Goal: Task Accomplishment & Management: Manage account settings

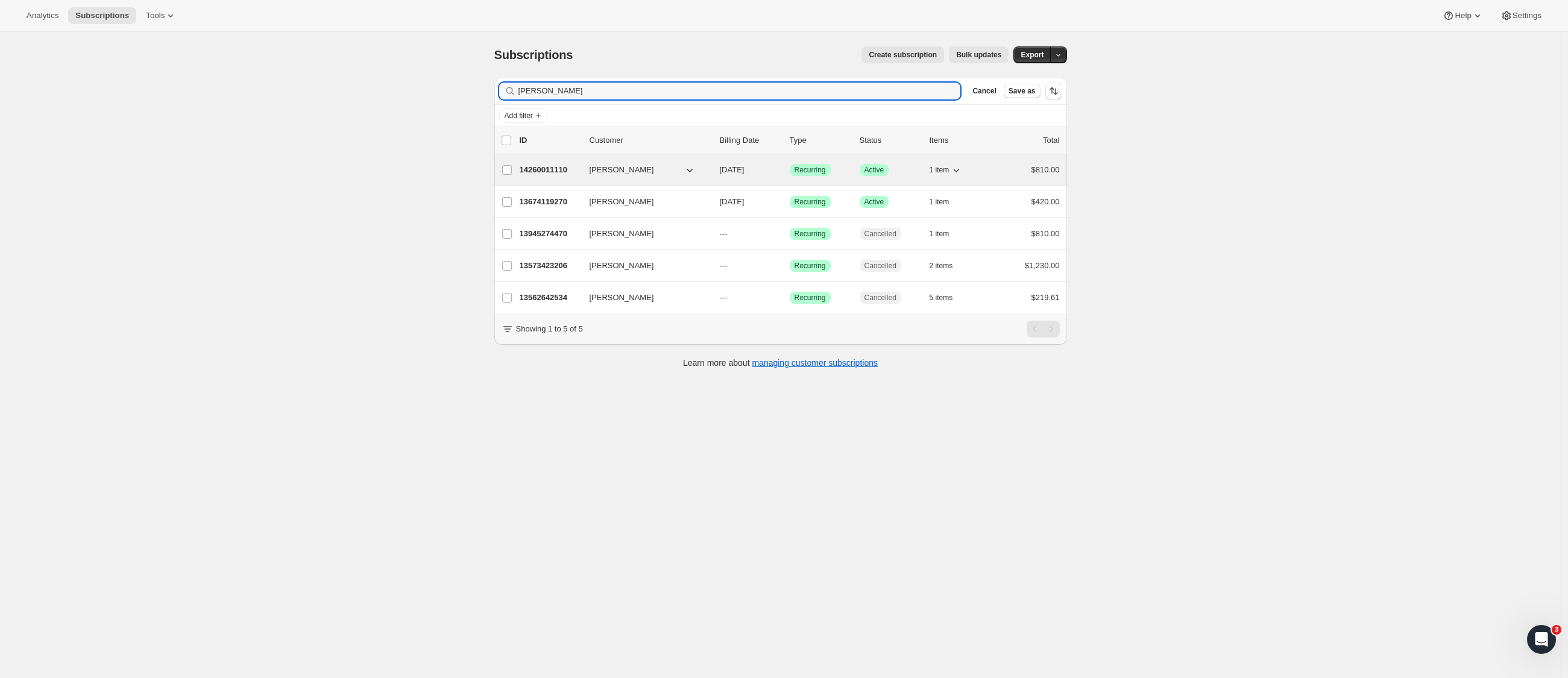
type input "[PERSON_NAME]"
click at [634, 166] on span "[PERSON_NAME]" at bounding box center [621, 170] width 65 height 12
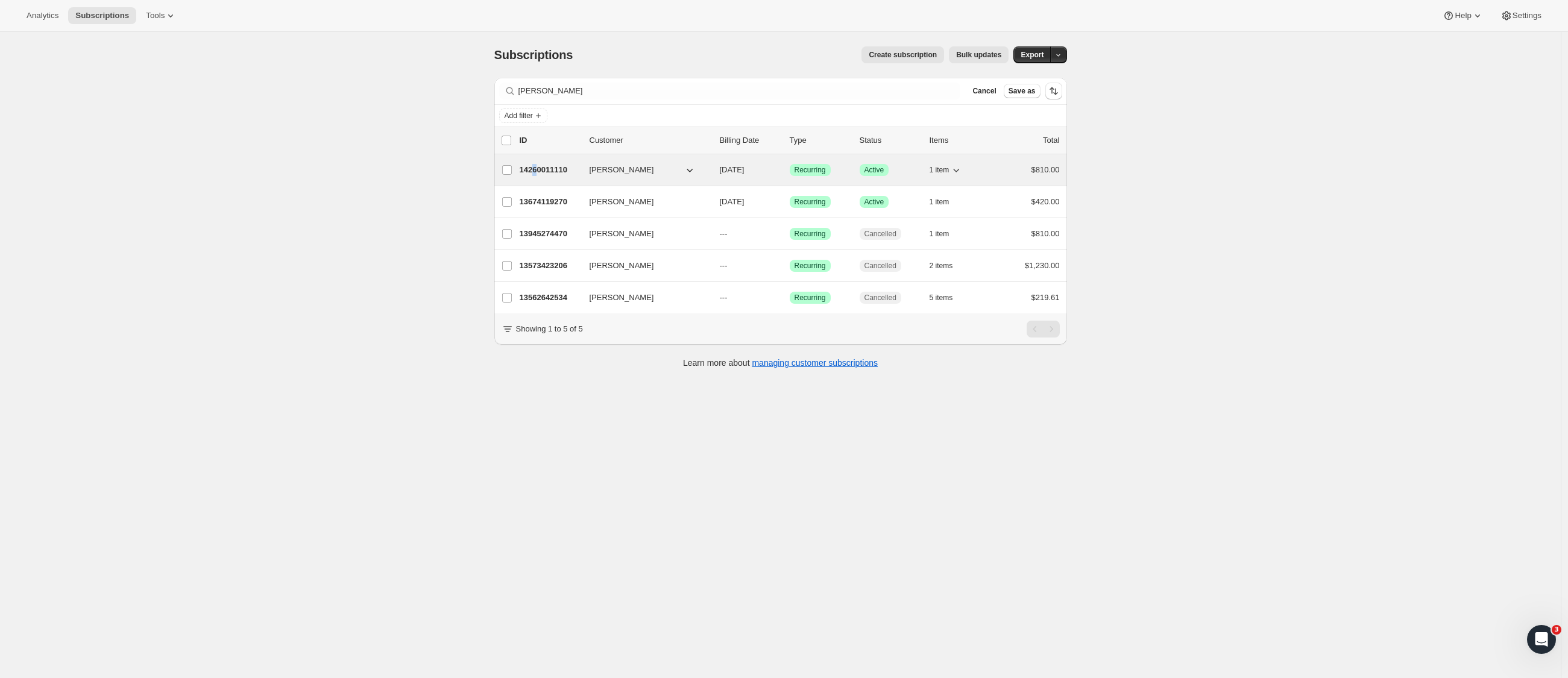
click at [539, 170] on p "14260011110" at bounding box center [550, 170] width 61 height 12
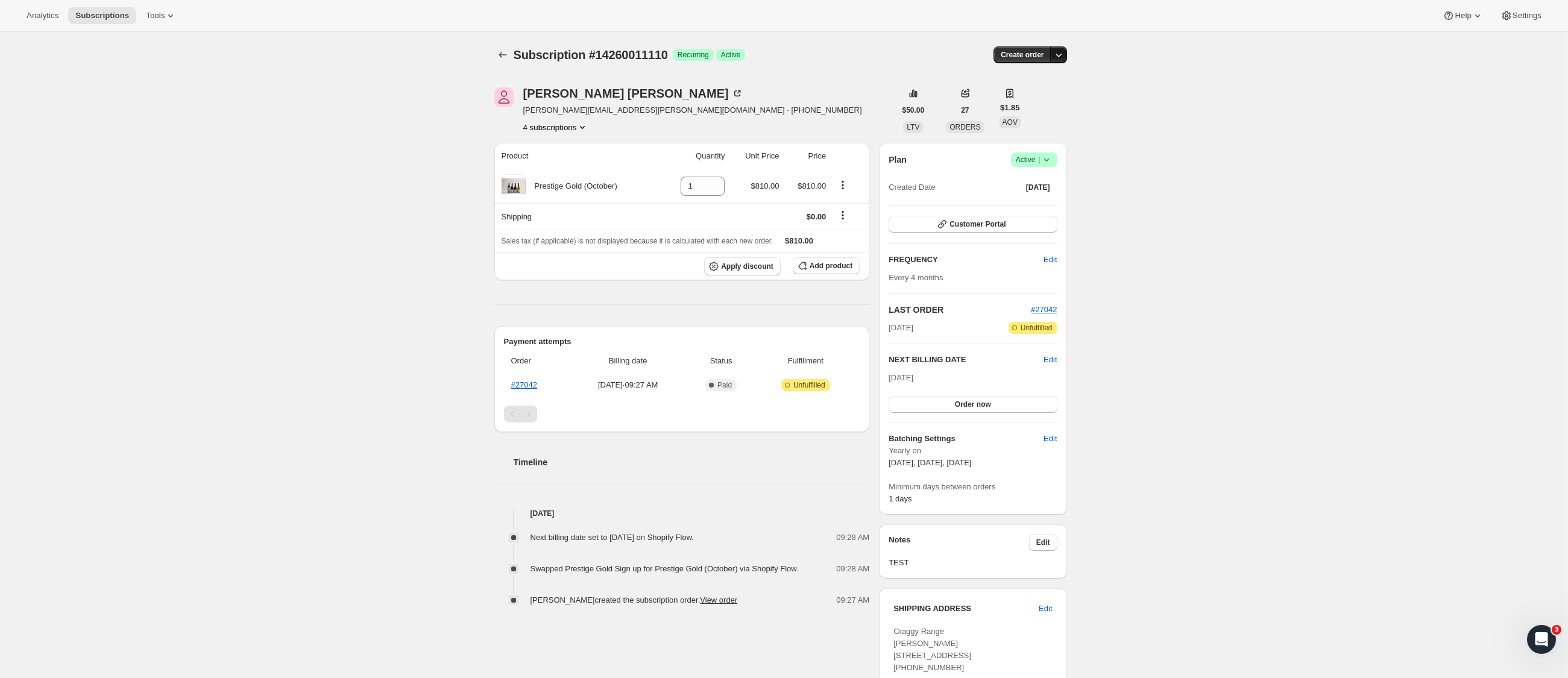
click at [1065, 55] on icon "button" at bounding box center [1058, 55] width 12 height 12
click at [1136, 130] on div "Subscription #14260011110. This page is ready Subscription #14260011110 Success…" at bounding box center [780, 476] width 1561 height 889
click at [1052, 163] on icon at bounding box center [1046, 160] width 12 height 12
click at [1039, 207] on span "Cancel subscription" at bounding box center [1033, 203] width 68 height 9
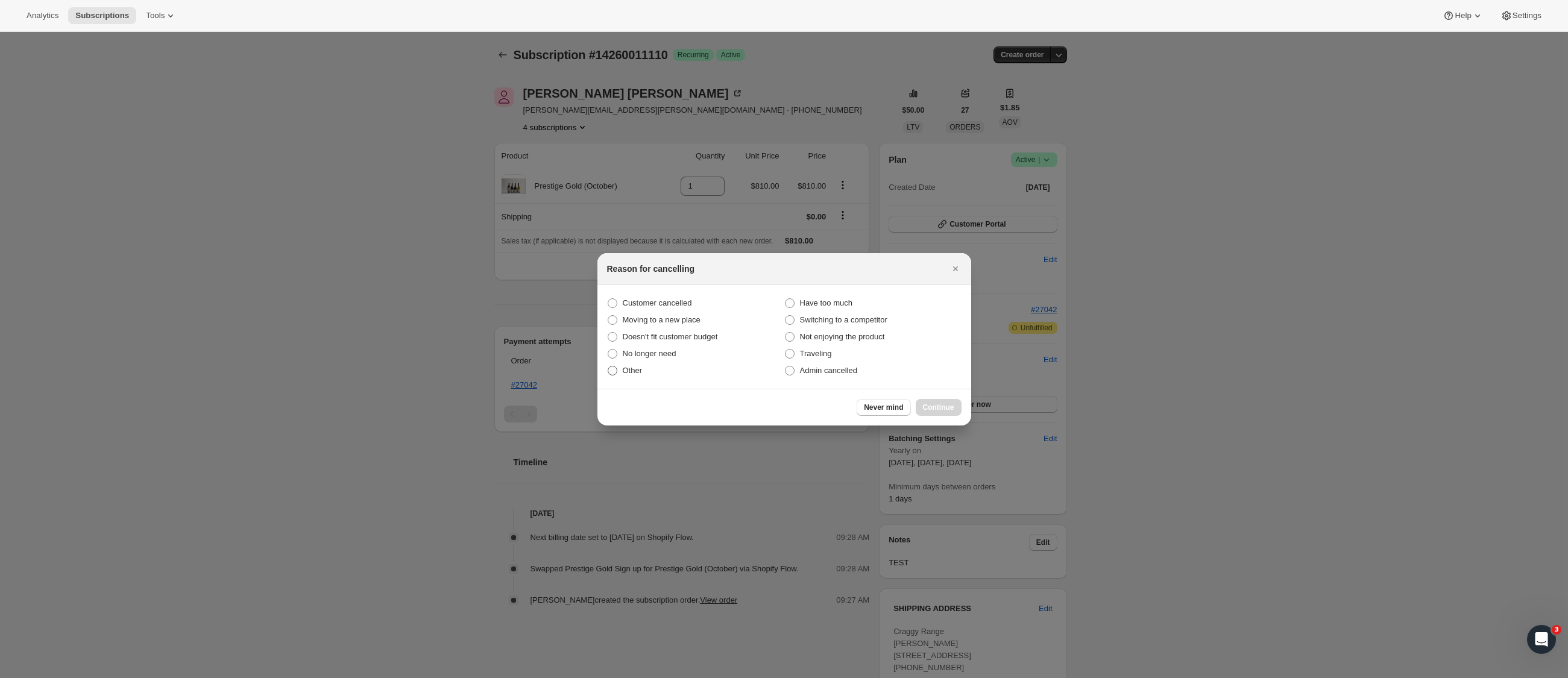
click at [616, 371] on span ":rbu:" at bounding box center [612, 371] width 10 height 10
click at [608, 366] on input "Other" at bounding box center [607, 366] width 1 height 1
radio input "true"
click at [939, 404] on span "Continue" at bounding box center [939, 407] width 31 height 10
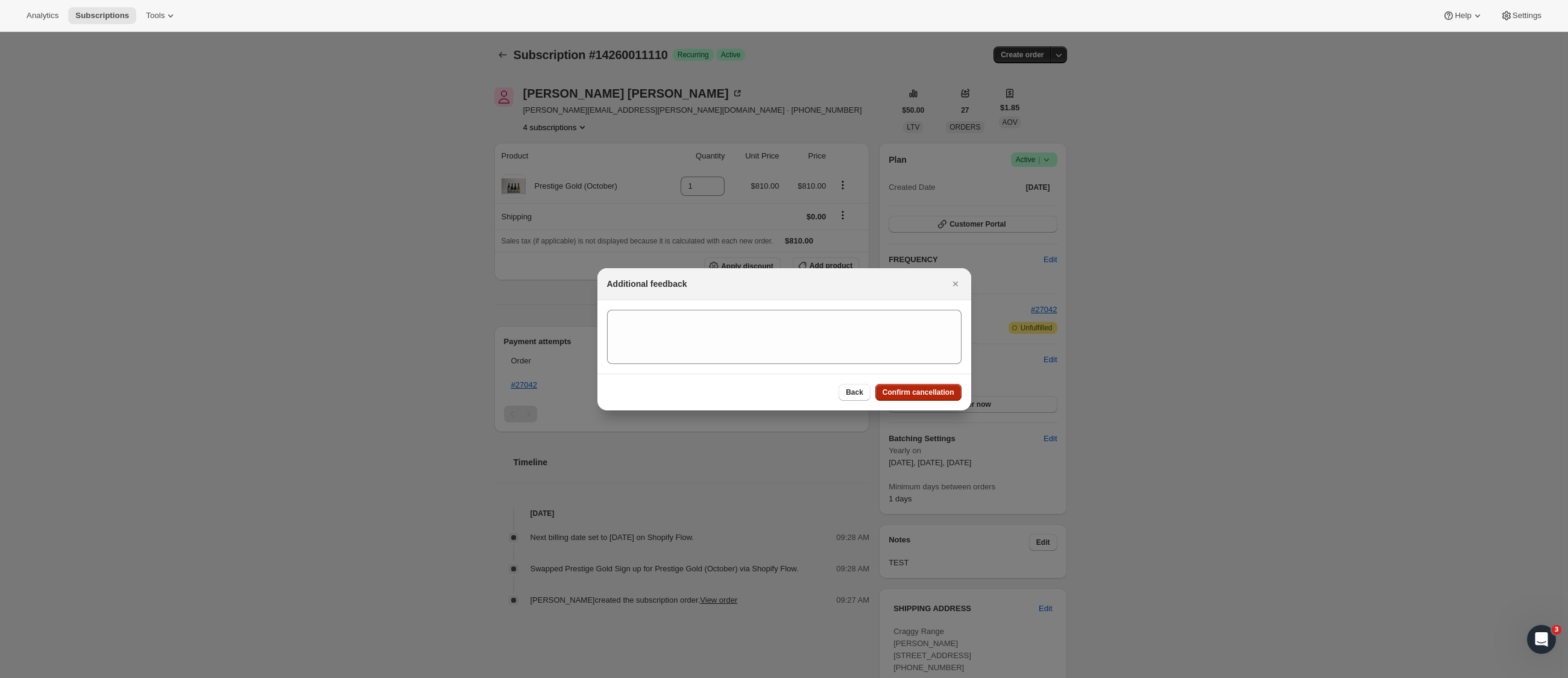
click at [926, 390] on span "Confirm cancellation" at bounding box center [919, 393] width 72 height 10
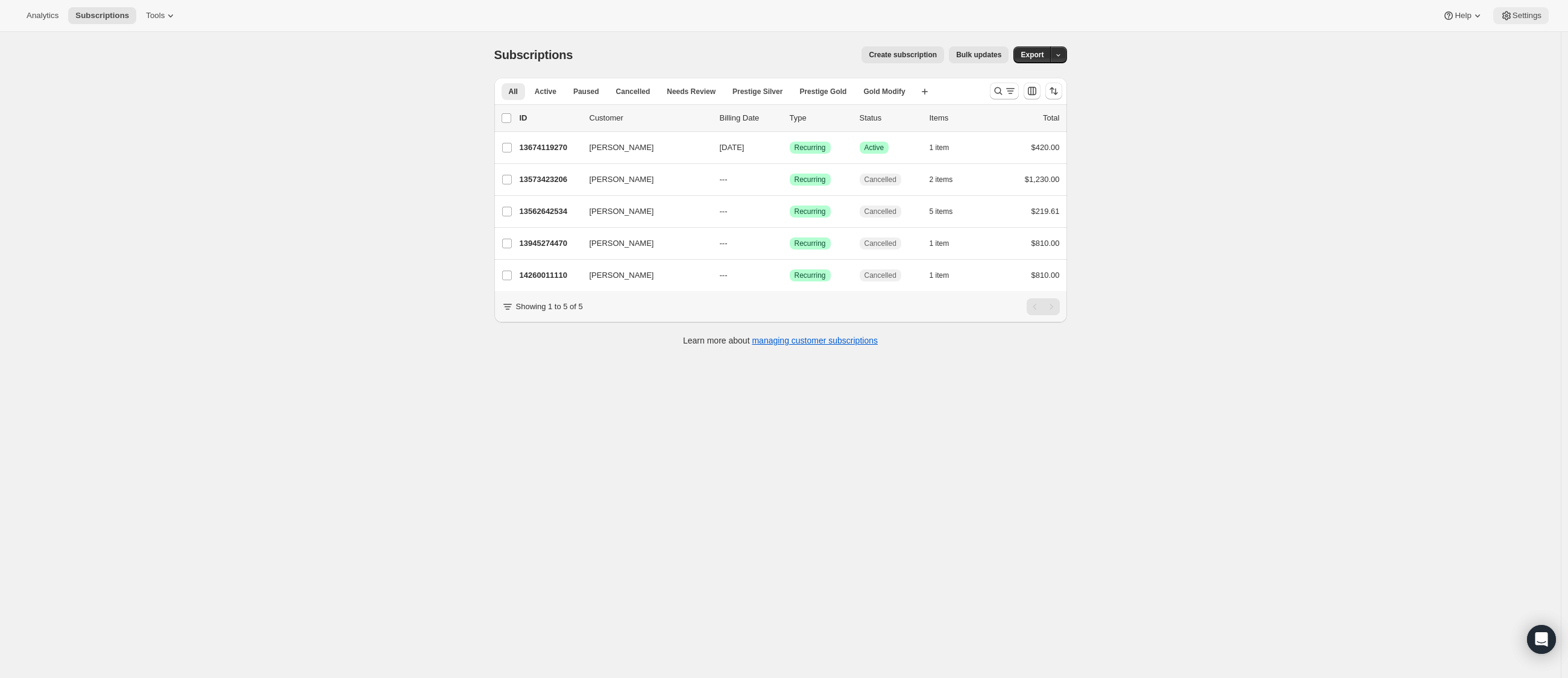
click at [1522, 17] on span "Settings" at bounding box center [1526, 16] width 29 height 10
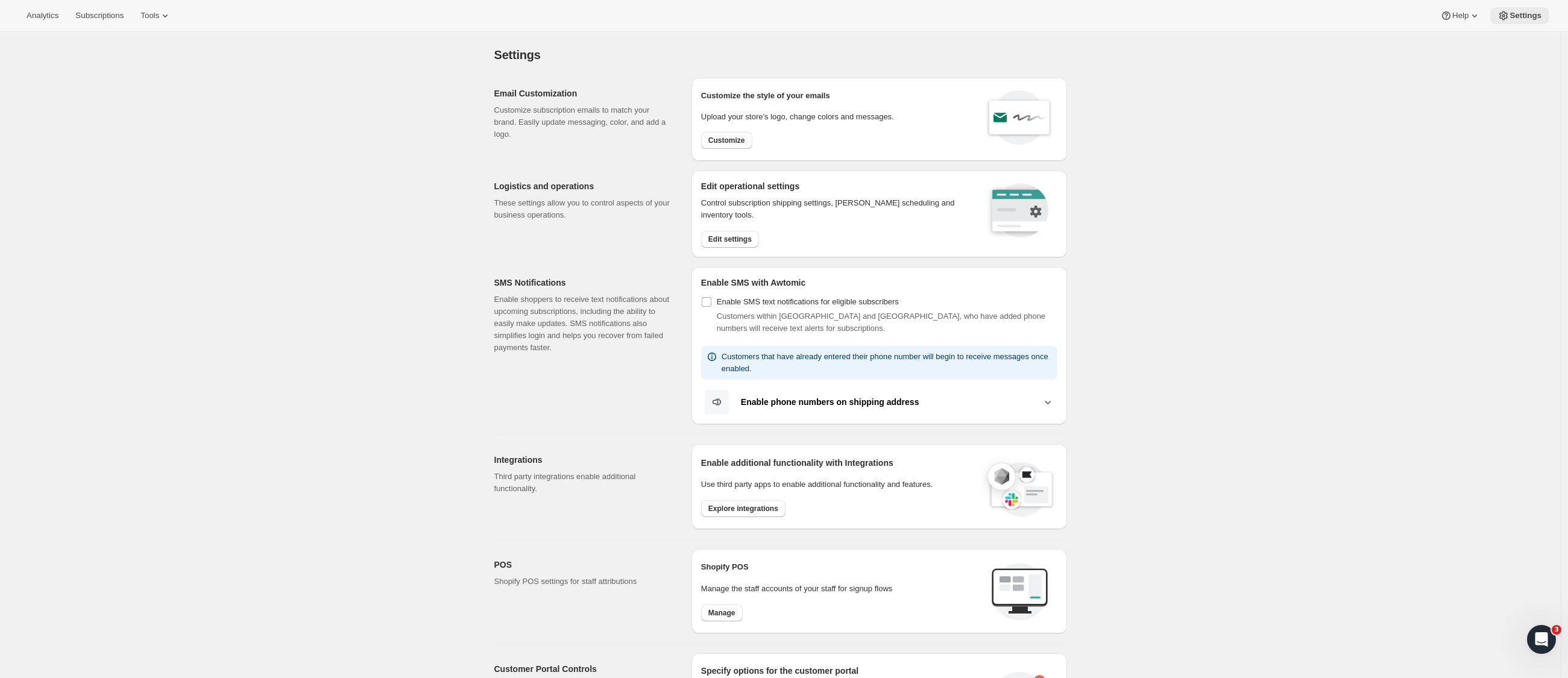
click at [1507, 20] on icon at bounding box center [1503, 16] width 8 height 9
click at [1514, 22] on button "Settings" at bounding box center [1519, 16] width 58 height 17
click at [714, 138] on span "Customize" at bounding box center [726, 140] width 37 height 10
select select "subscriptionMessage"
select select "5"
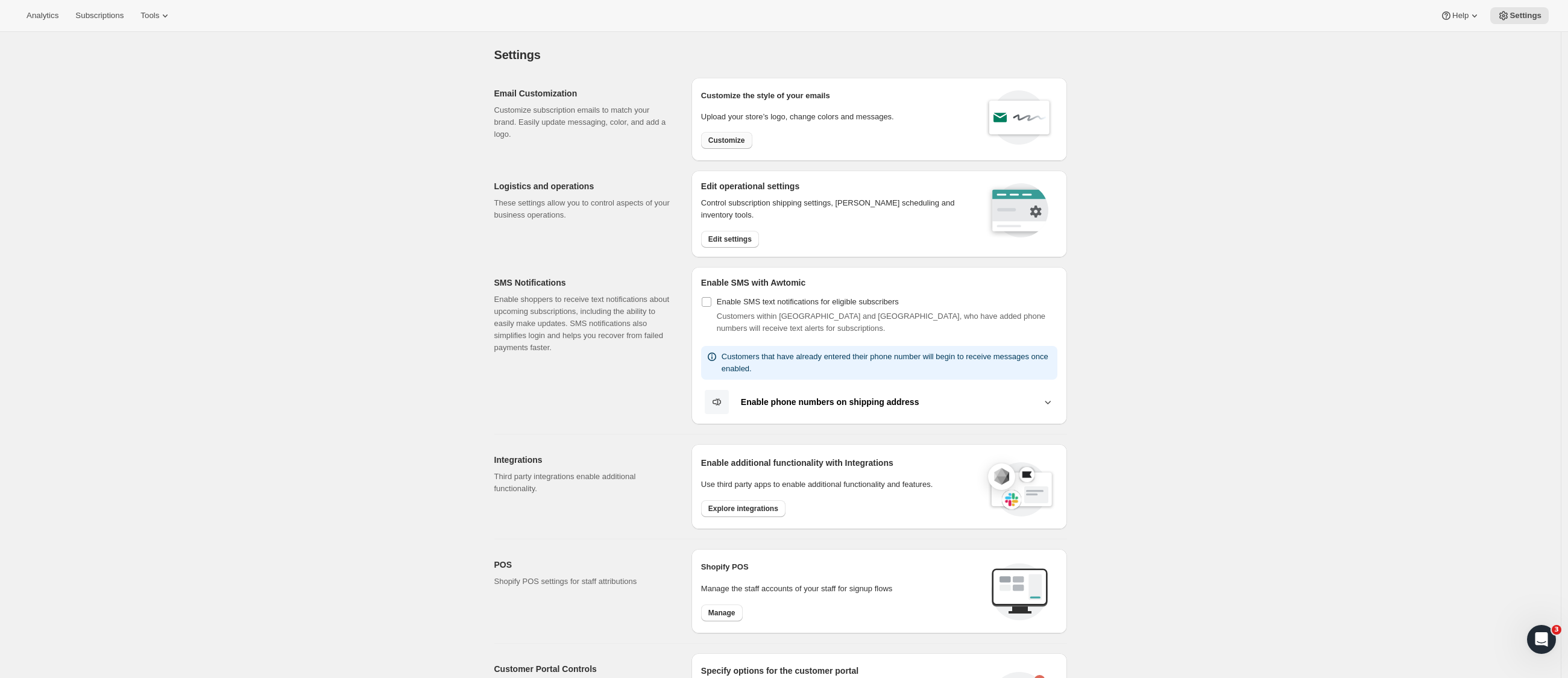
select select "15"
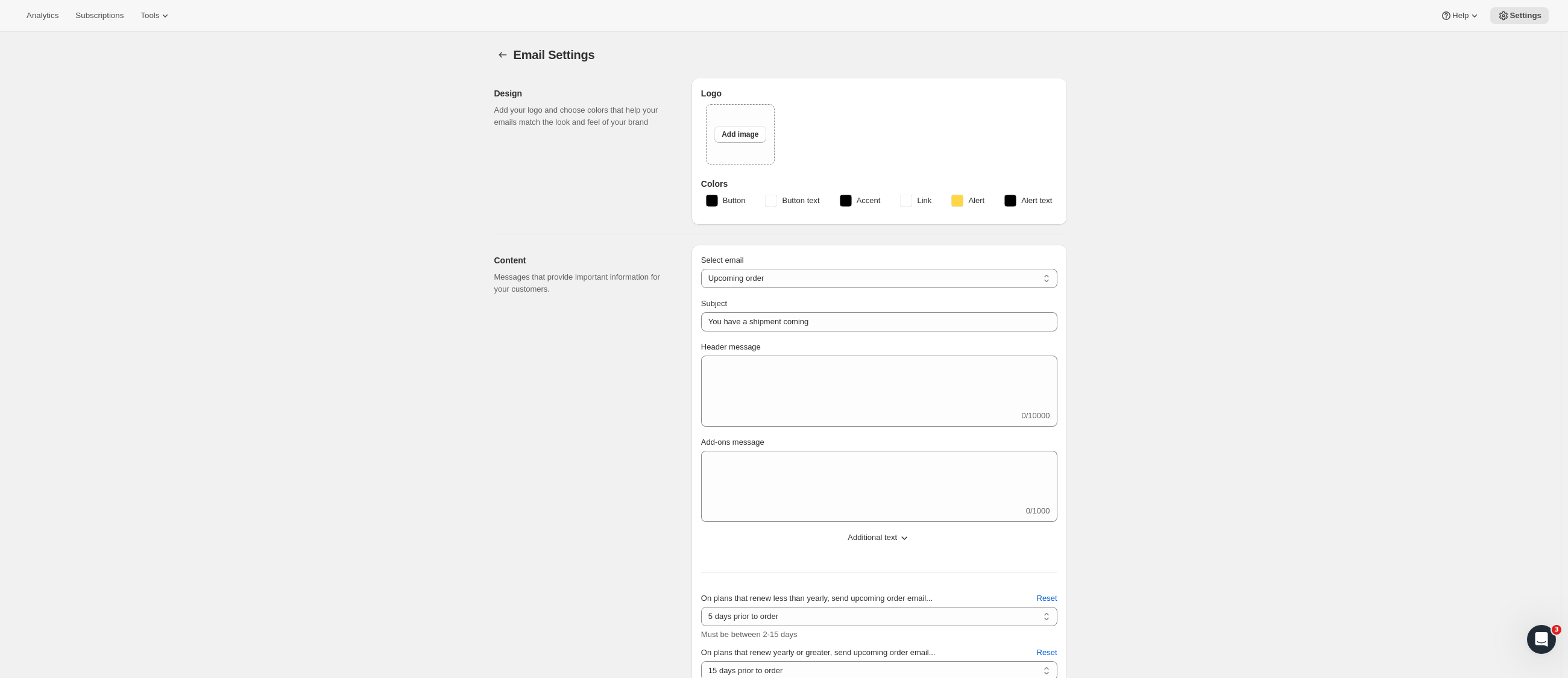
type input "2 Week Reminder: Prestige Wine Club Shipment"
type textarea "We’ll be sending your Spring Shipment in just two weeks’ time. Please take a mo…"
select select "14"
type input "Prestige Wine Club"
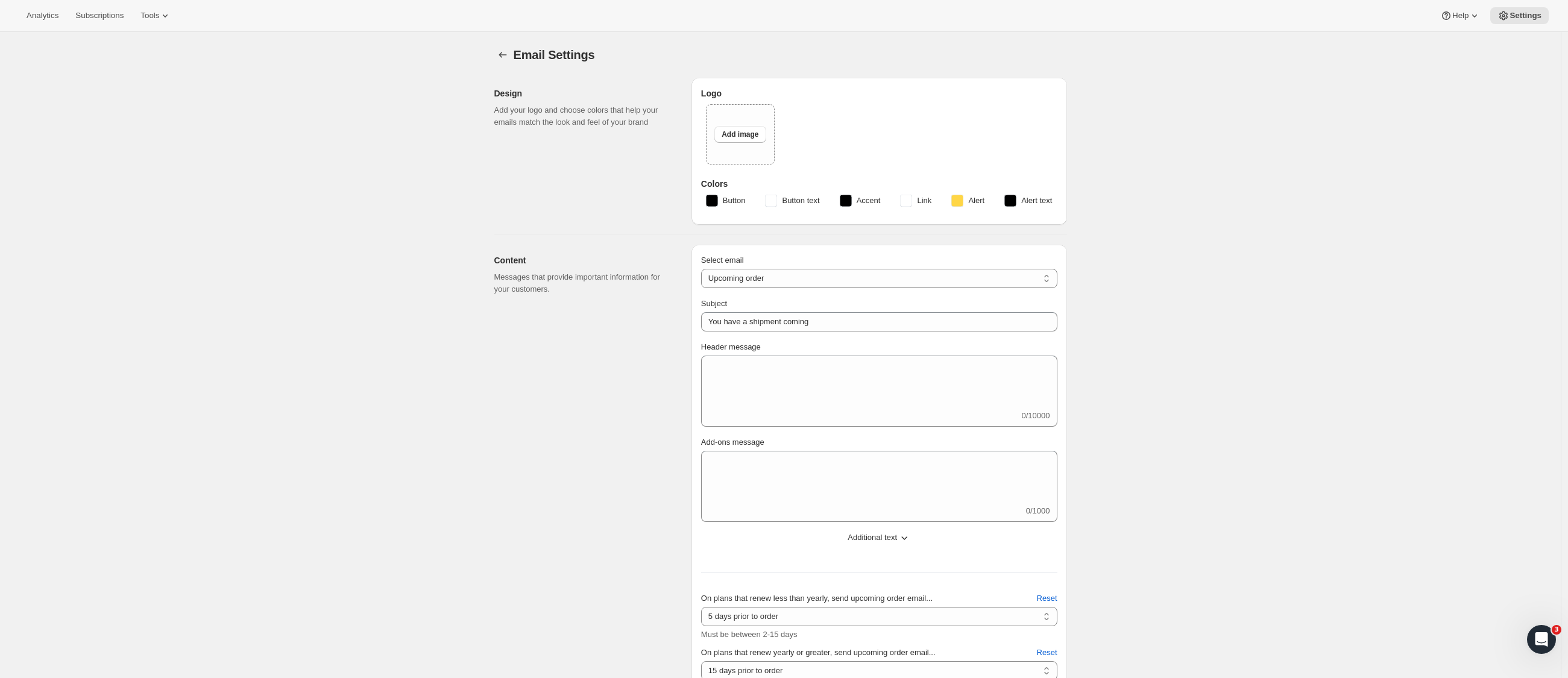
checkbox input "false"
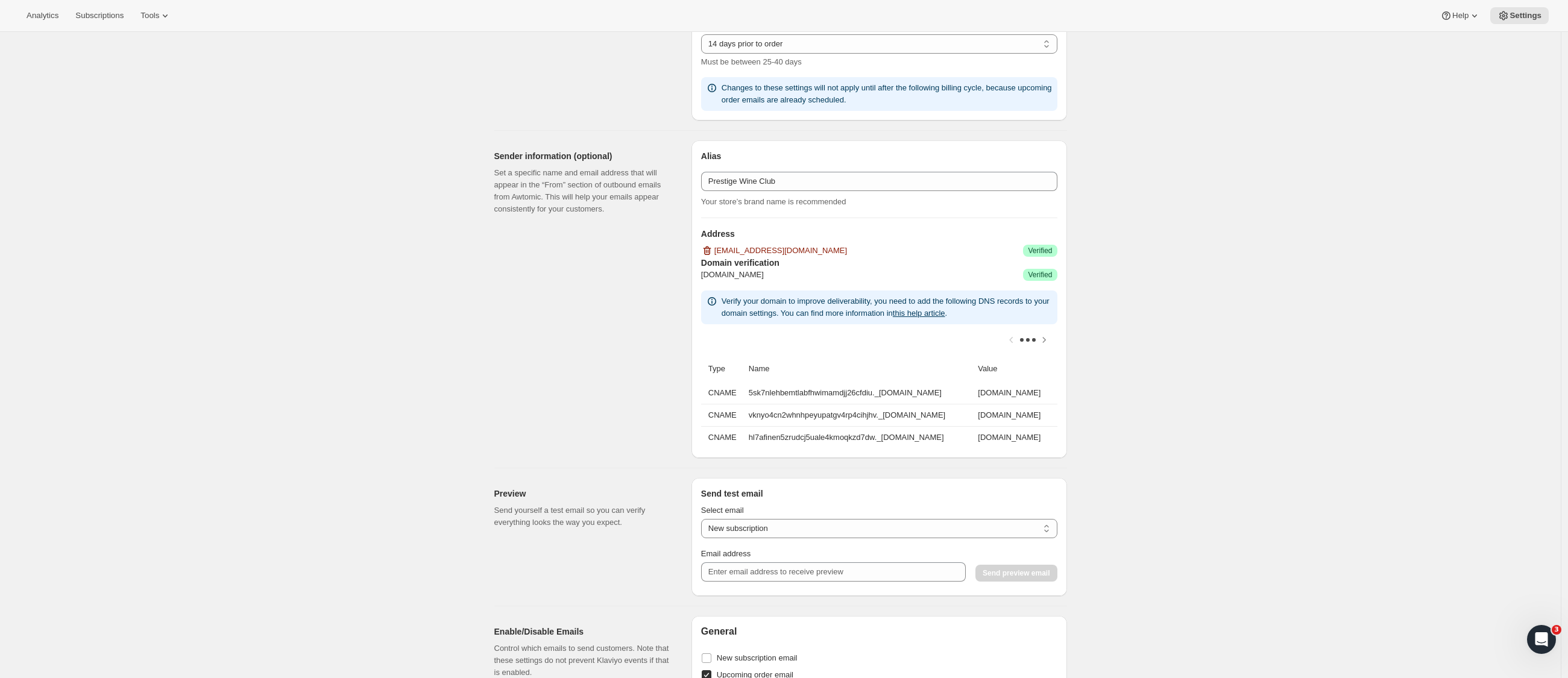
scroll to position [985, 0]
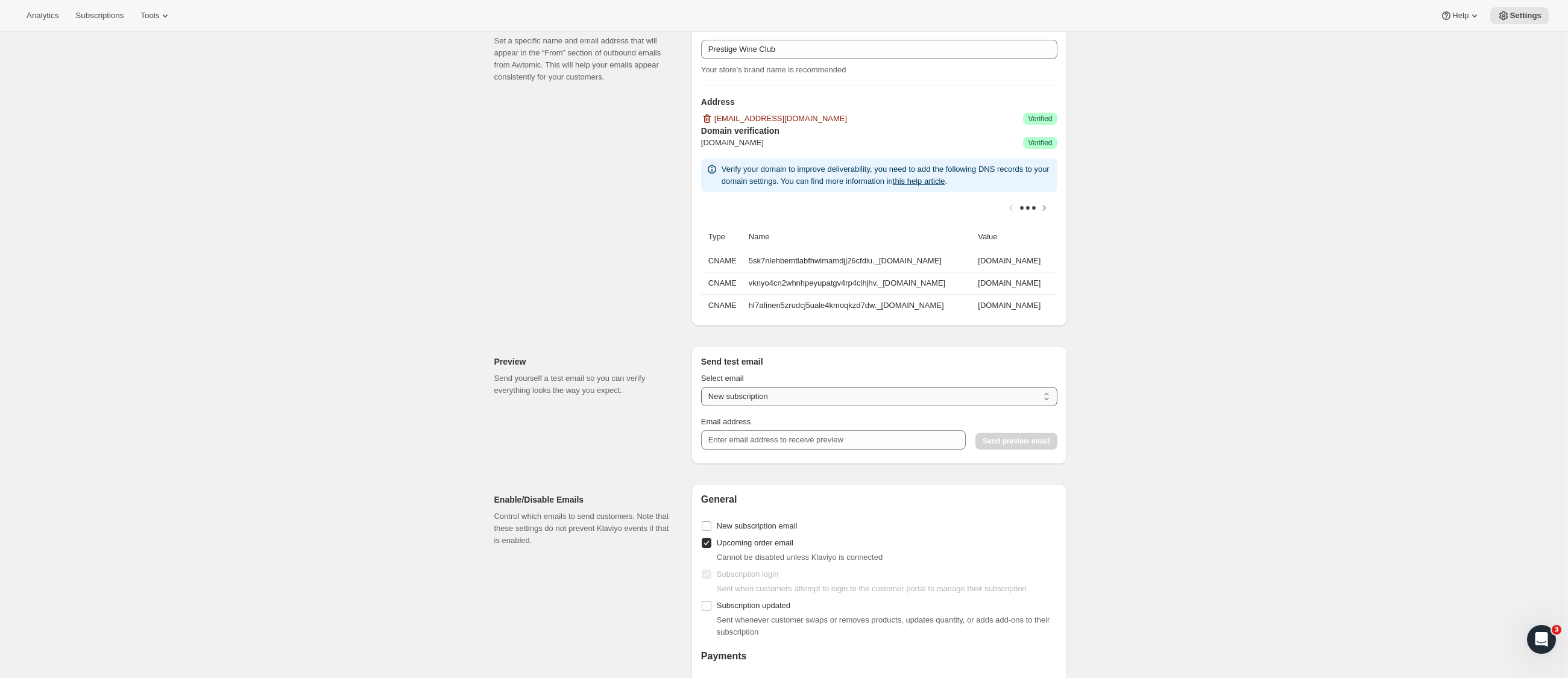
select select "upcoming-subscription"
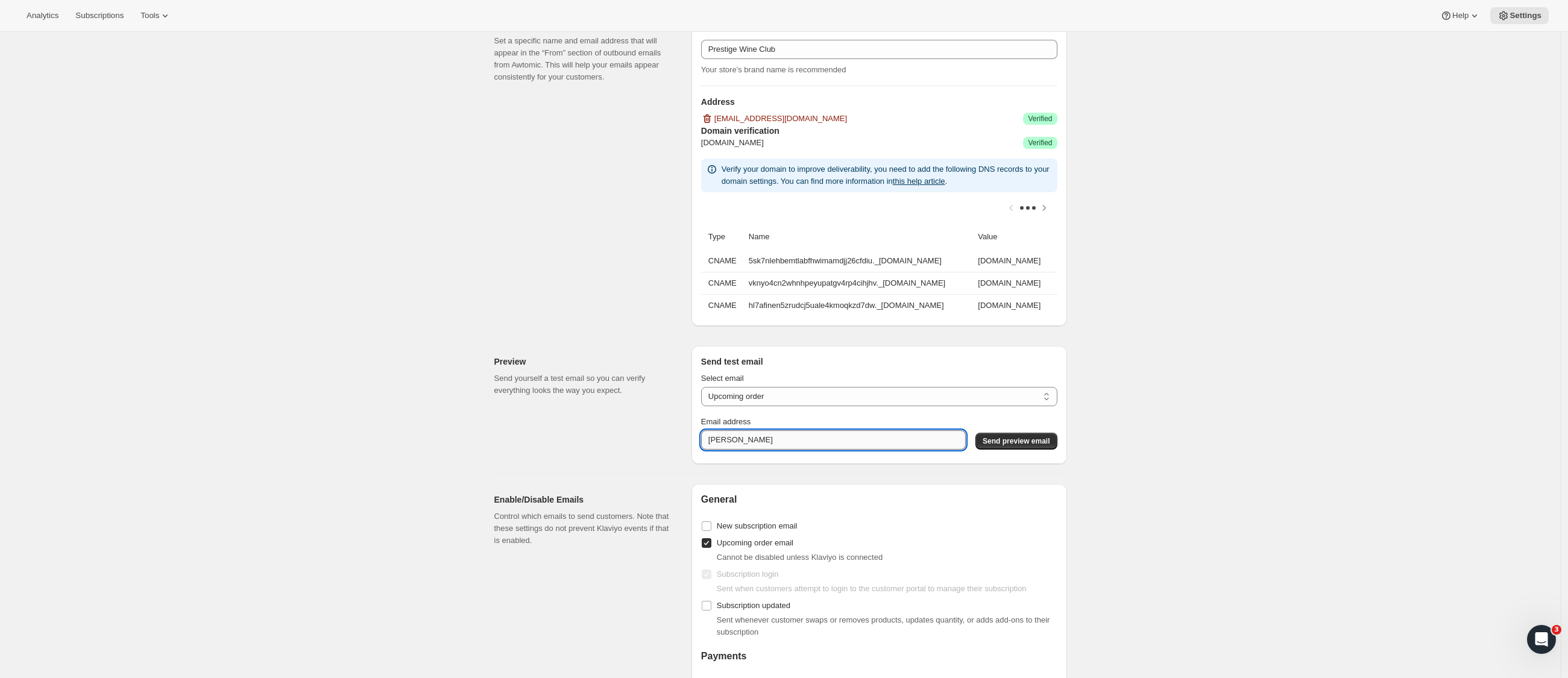
type input "J"
type input "[PERSON_NAME][EMAIL_ADDRESS][PERSON_NAME][DOMAIN_NAME]"
click at [1009, 444] on span "Send preview email" at bounding box center [1016, 441] width 67 height 10
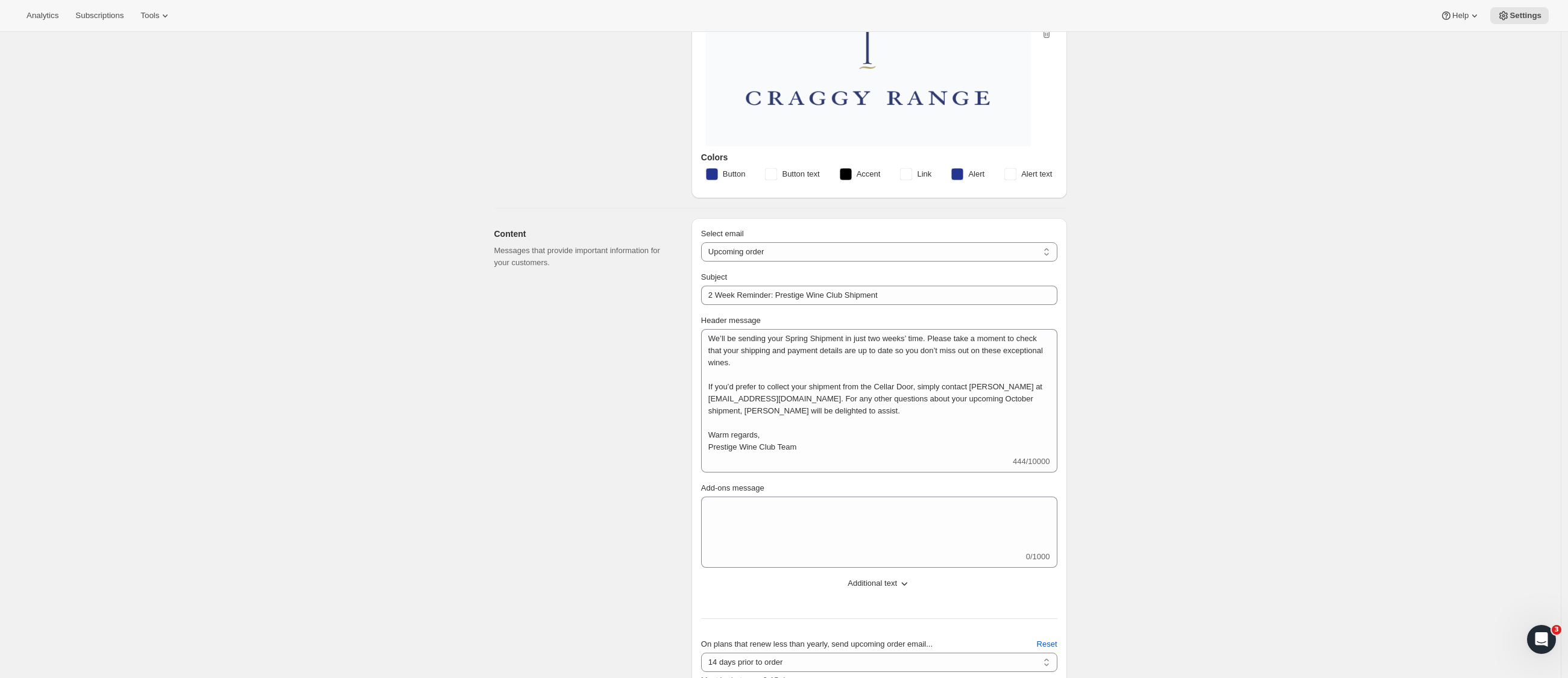
scroll to position [0, 0]
